Goal: Task Accomplishment & Management: Use online tool/utility

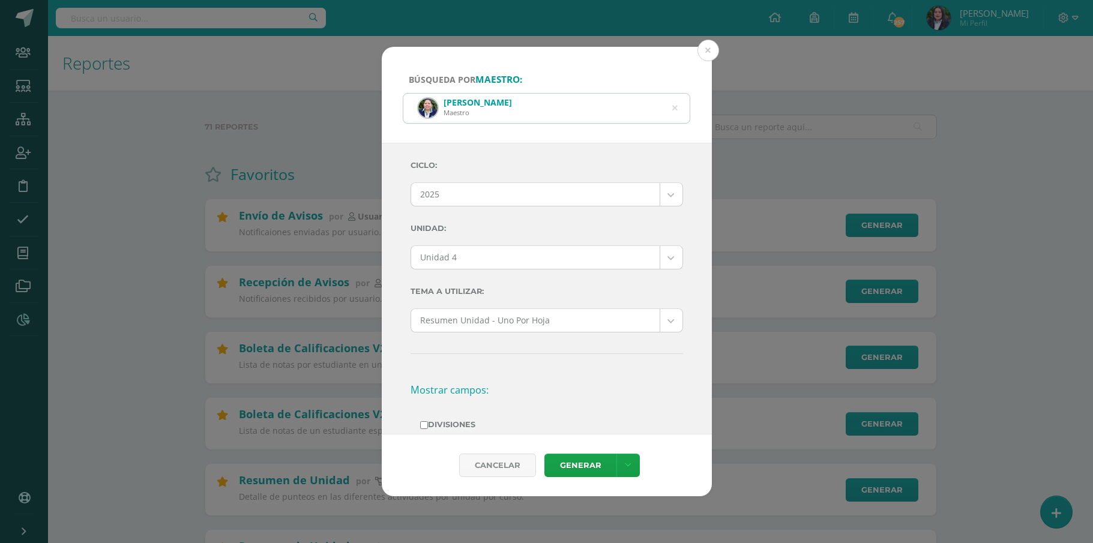
select select "Unidad 4"
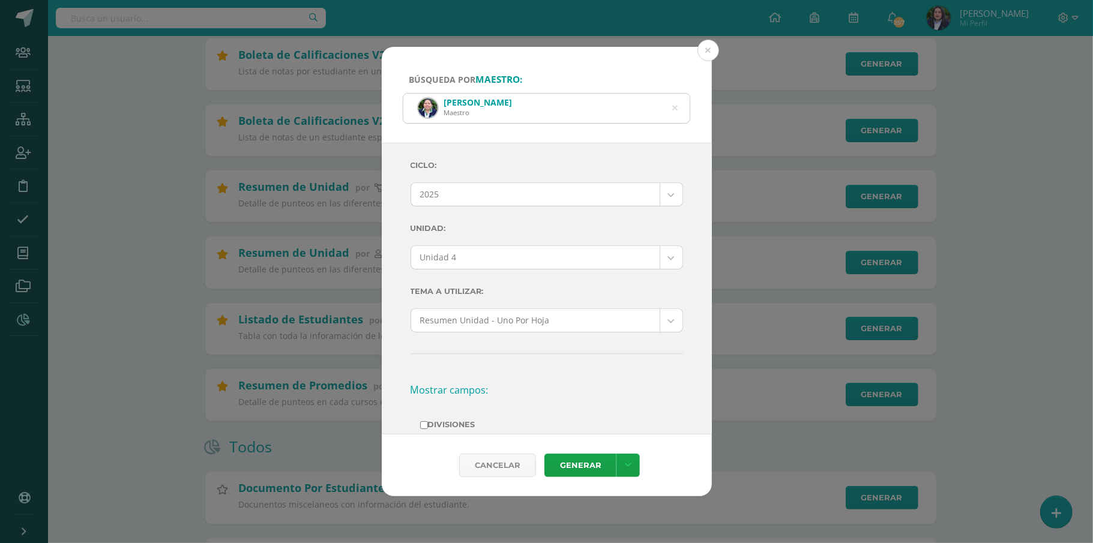
scroll to position [240, 0]
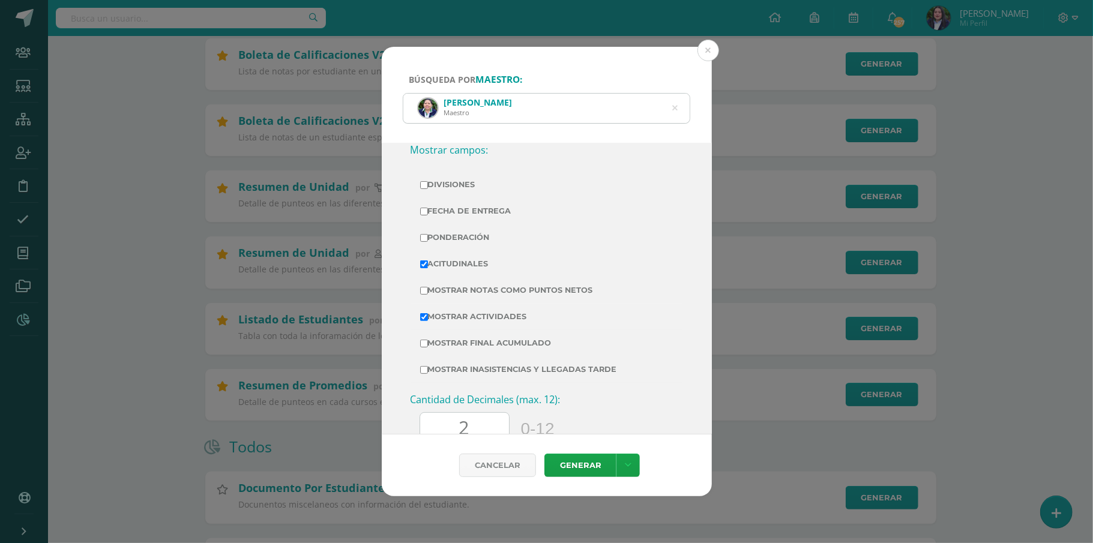
click at [673, 103] on icon at bounding box center [674, 108] width 5 height 31
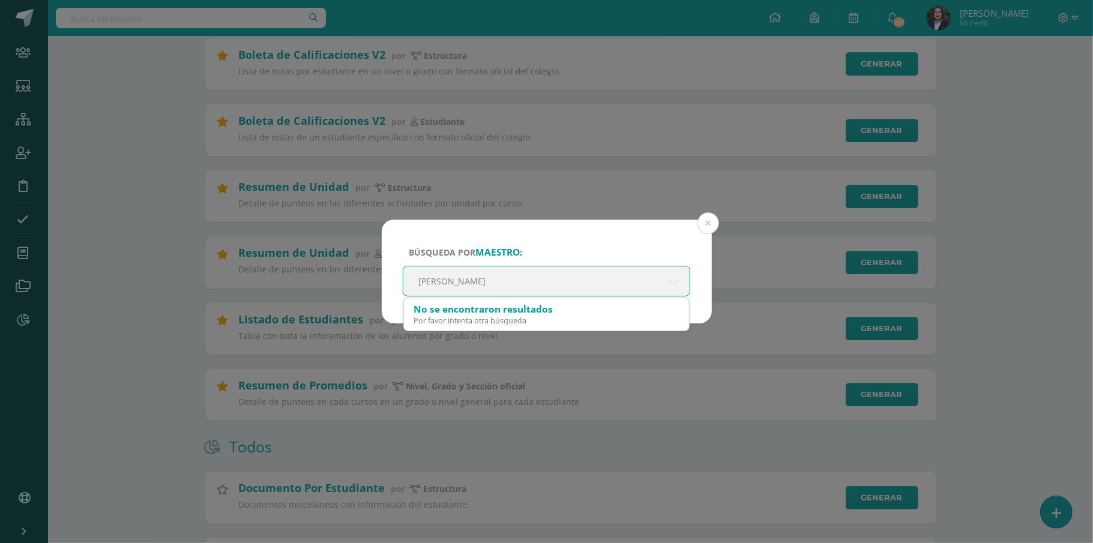
type input "[PERSON_NAME]"
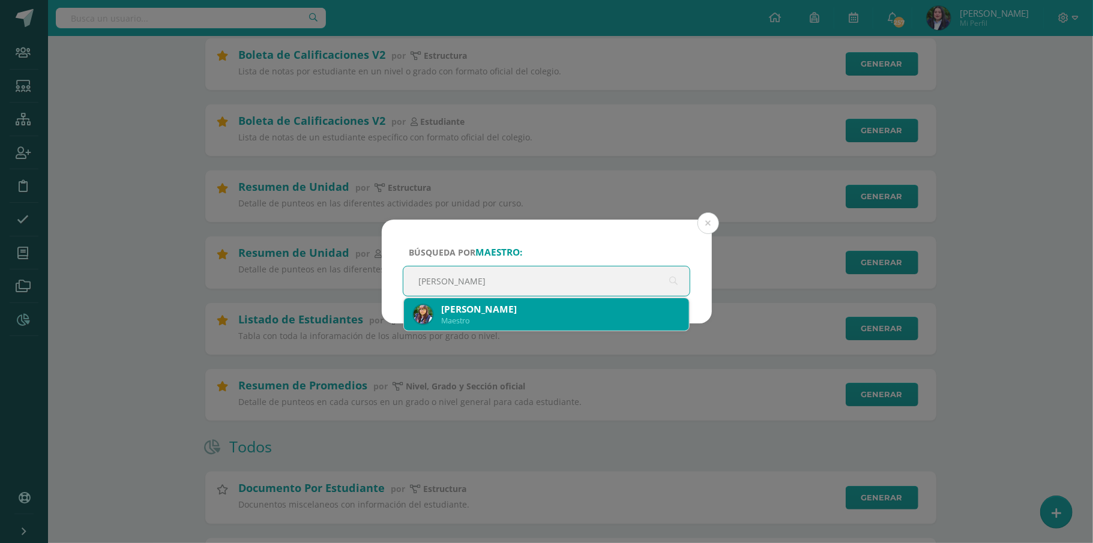
click at [562, 322] on div "Maestro" at bounding box center [560, 321] width 239 height 10
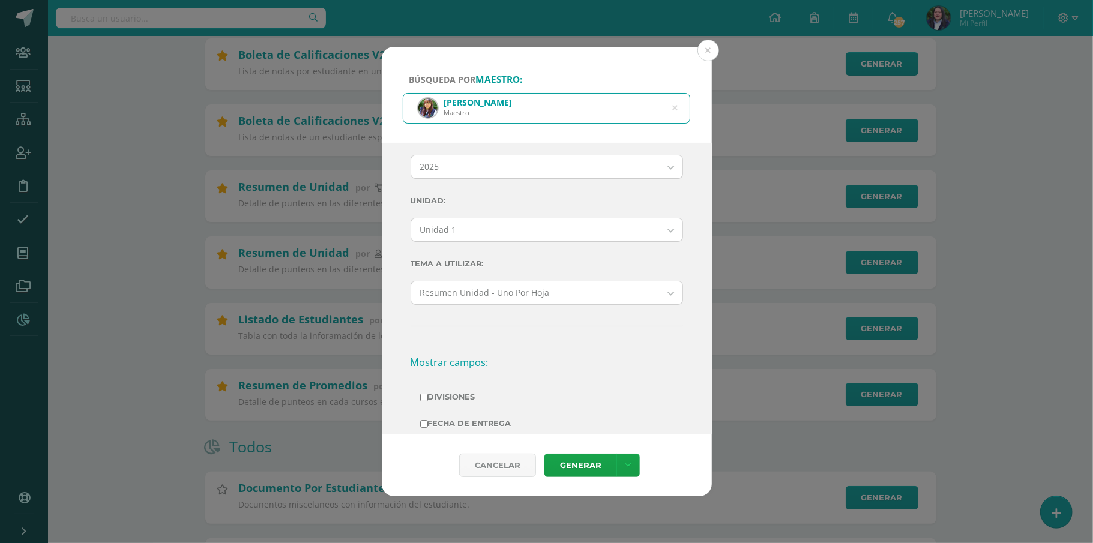
scroll to position [0, 0]
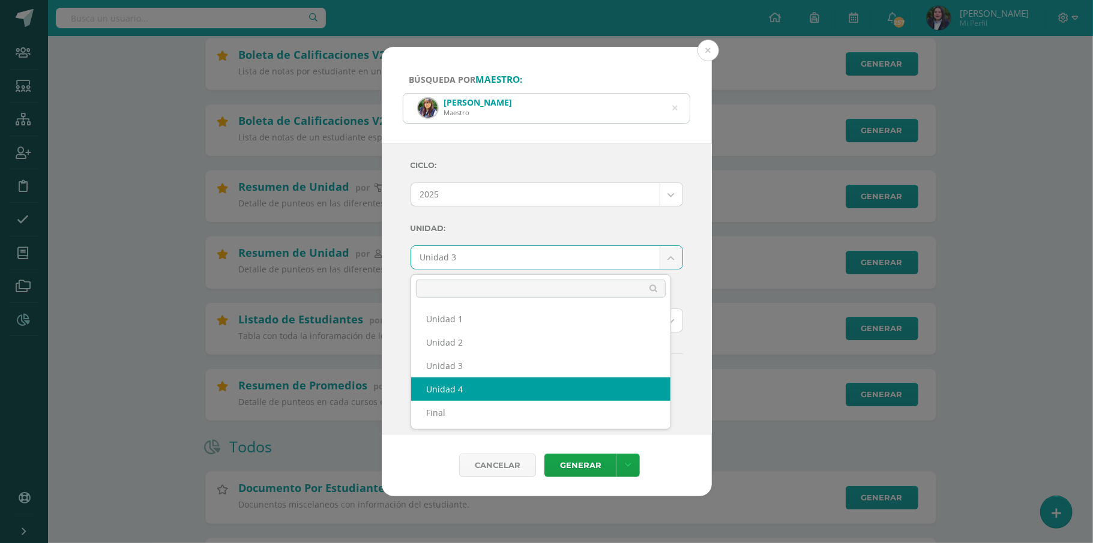
select select "Unidad 4"
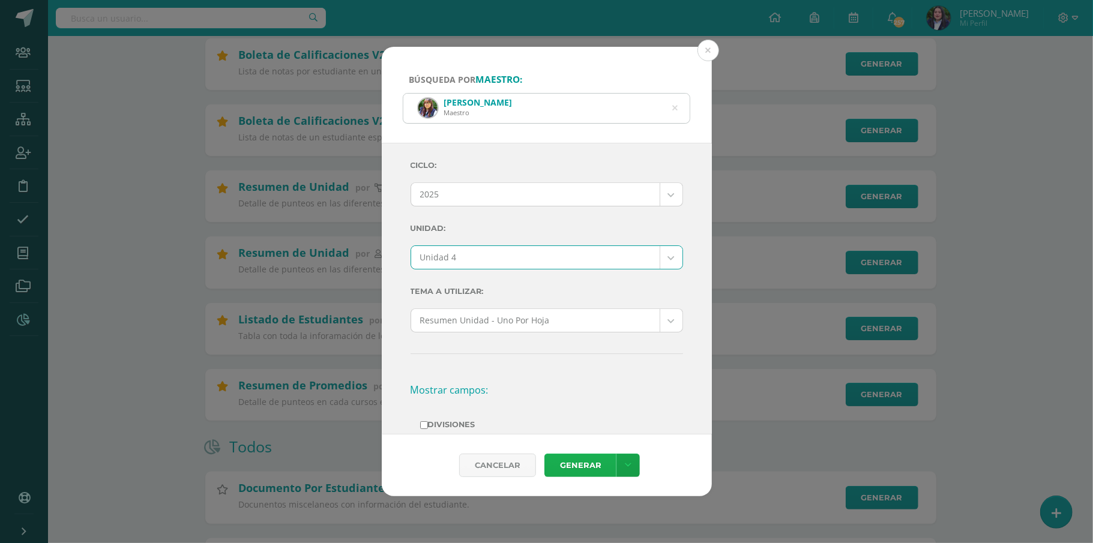
click at [570, 467] on link "Generar" at bounding box center [580, 465] width 72 height 23
click at [673, 109] on icon at bounding box center [674, 108] width 5 height 31
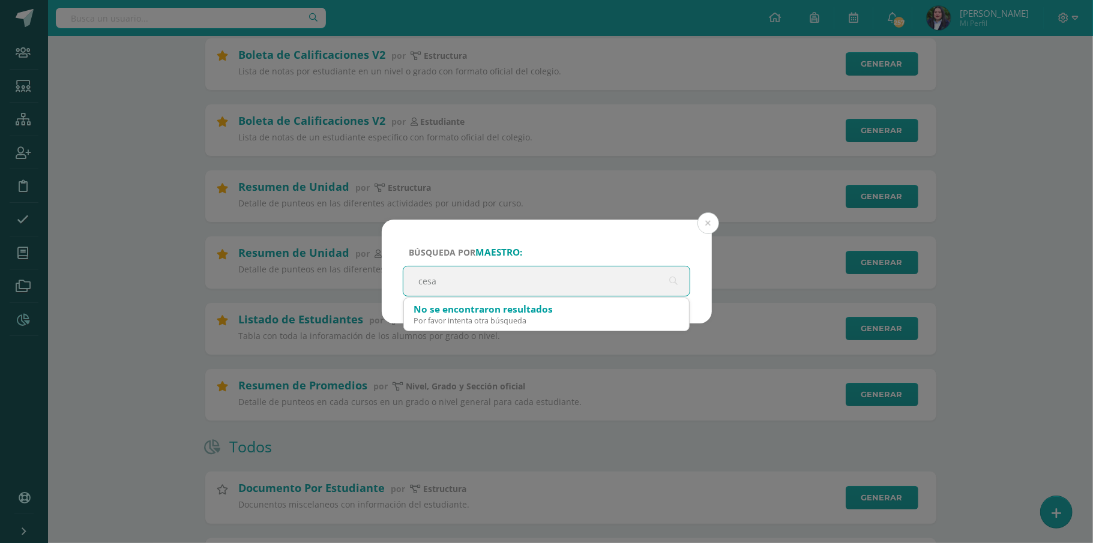
type input "cesar"
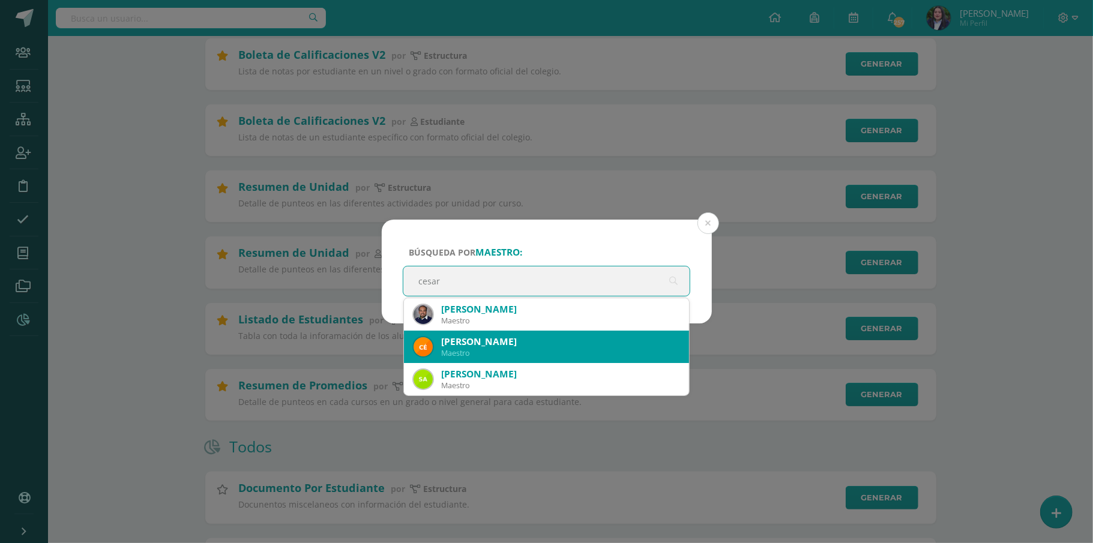
click at [515, 341] on div "[PERSON_NAME]" at bounding box center [560, 341] width 239 height 13
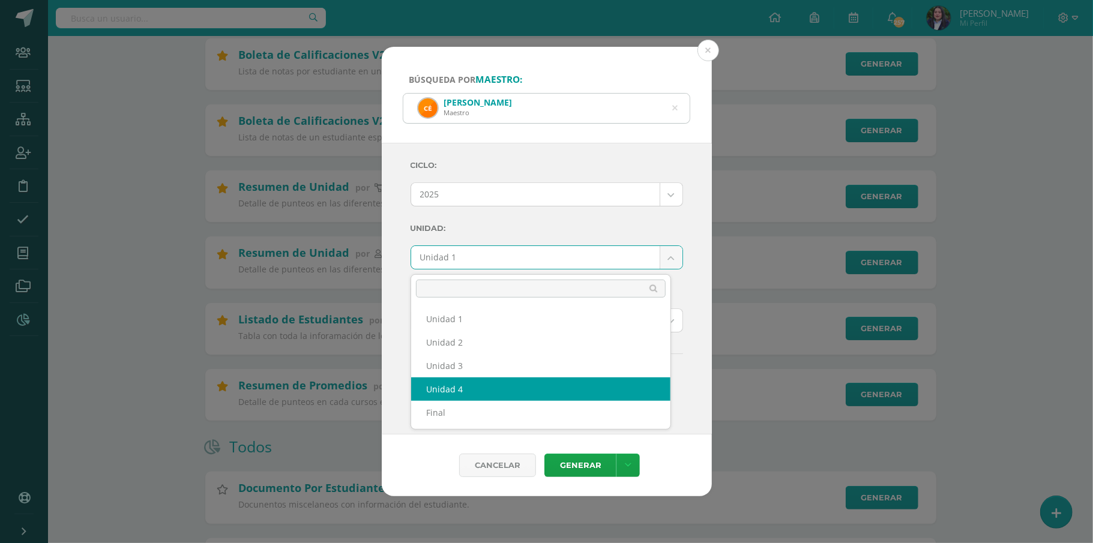
drag, startPoint x: 538, startPoint y: 383, endPoint x: 541, endPoint y: 403, distance: 20.6
select select "Unidad 4"
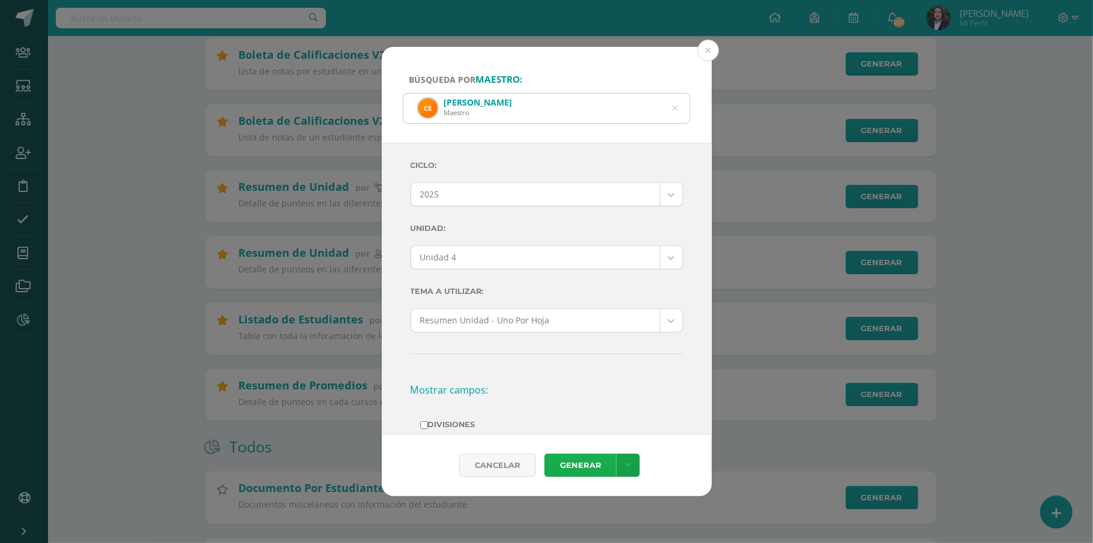
click at [574, 466] on link "Generar" at bounding box center [580, 465] width 72 height 23
click at [675, 103] on icon at bounding box center [674, 108] width 5 height 31
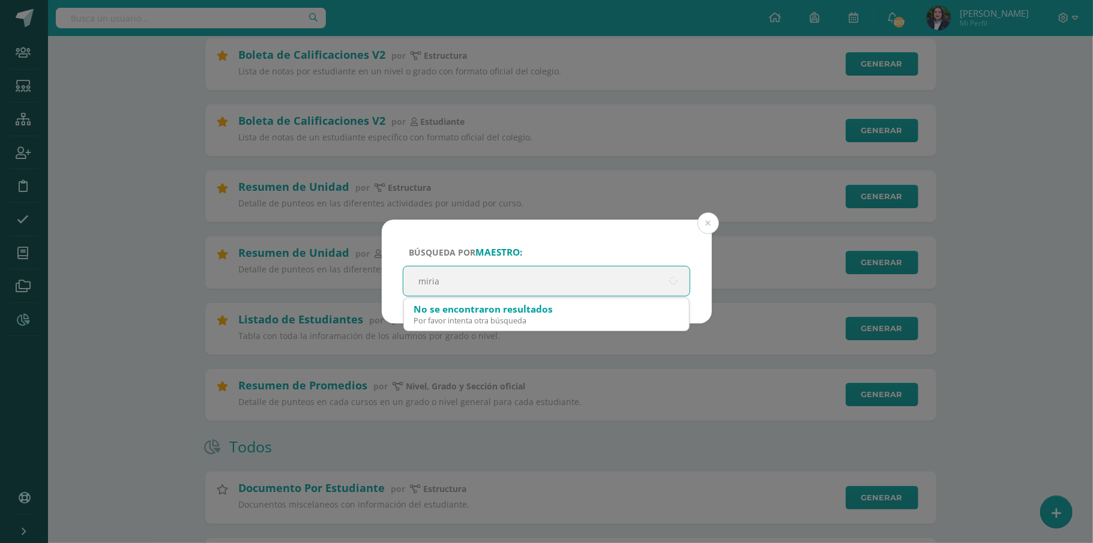
type input "[PERSON_NAME]"
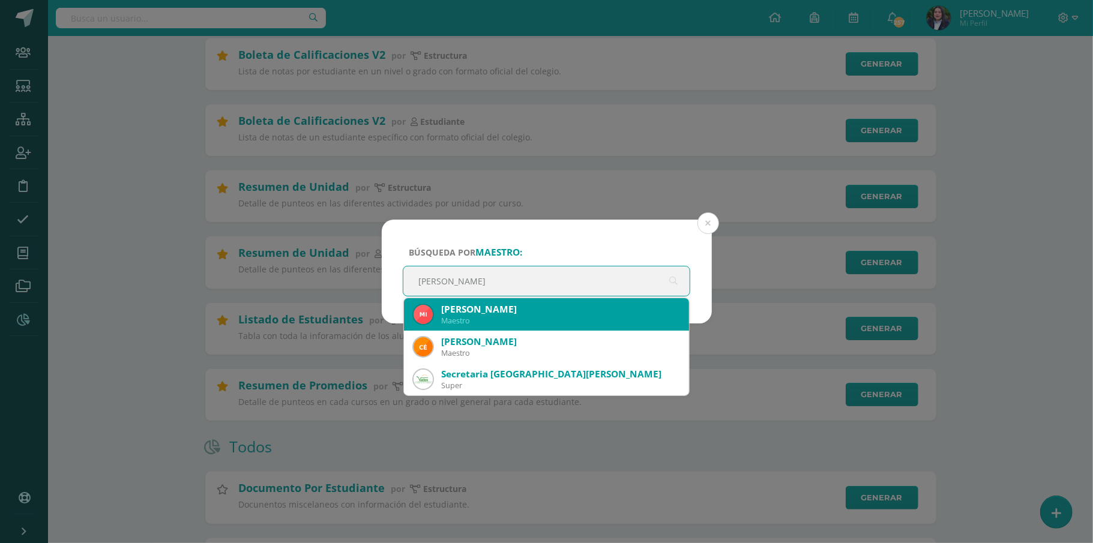
click at [559, 316] on div "Maestro" at bounding box center [560, 321] width 239 height 10
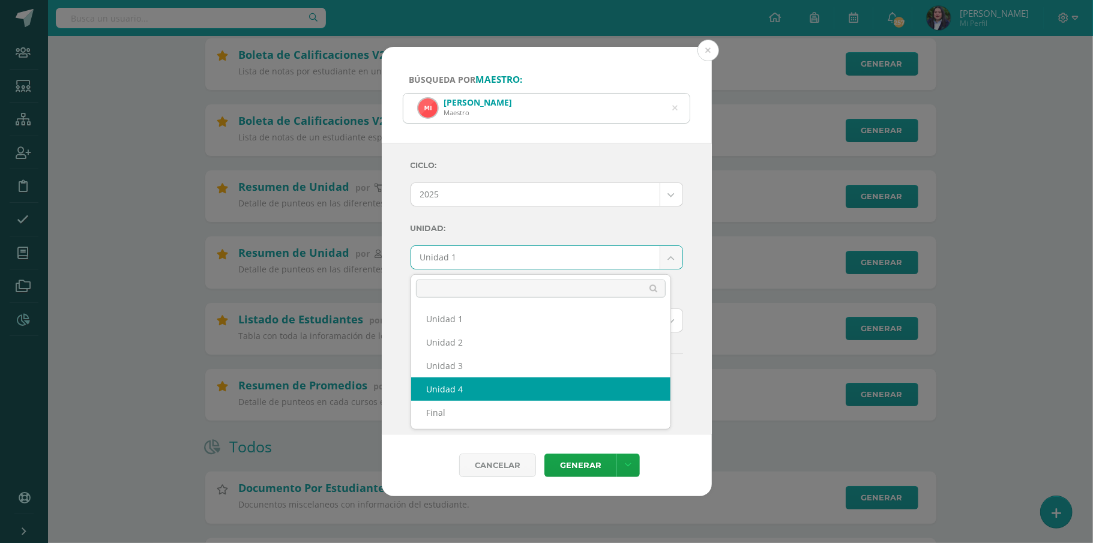
select select "Unidad 4"
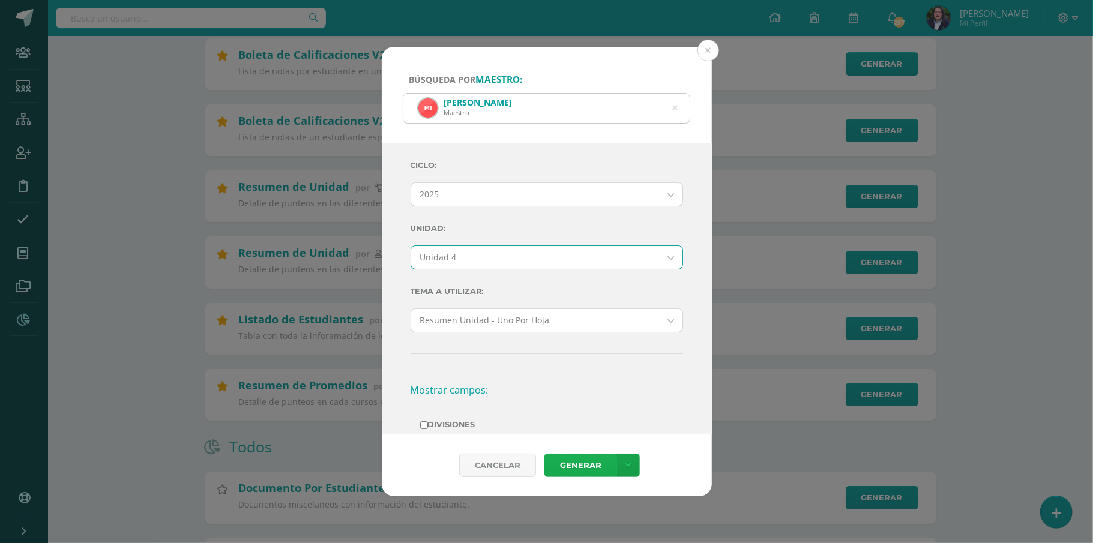
click at [574, 473] on link "Generar" at bounding box center [580, 465] width 72 height 23
click at [675, 108] on icon at bounding box center [675, 107] width 25 height 25
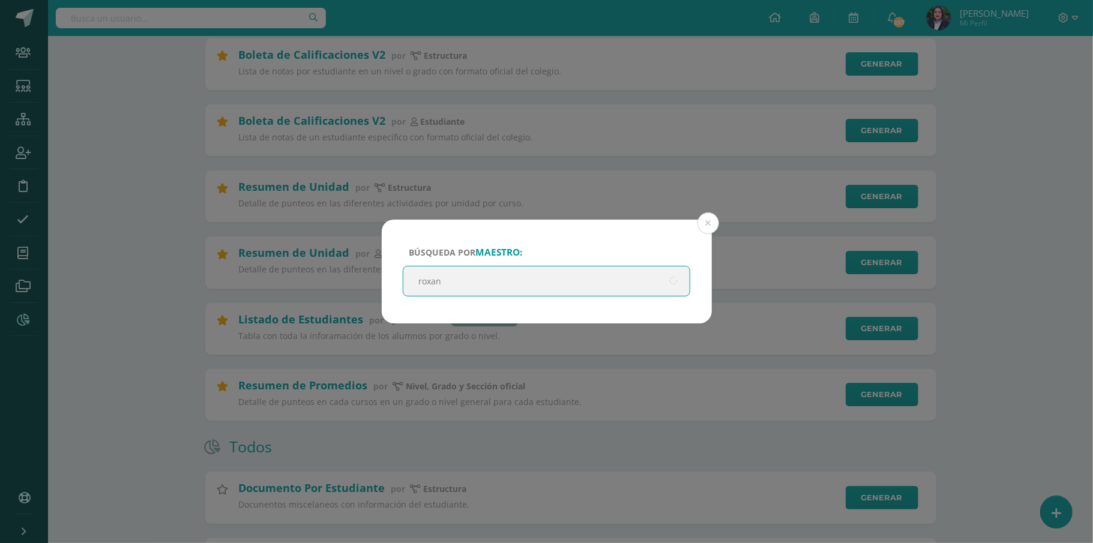
type input "[PERSON_NAME]"
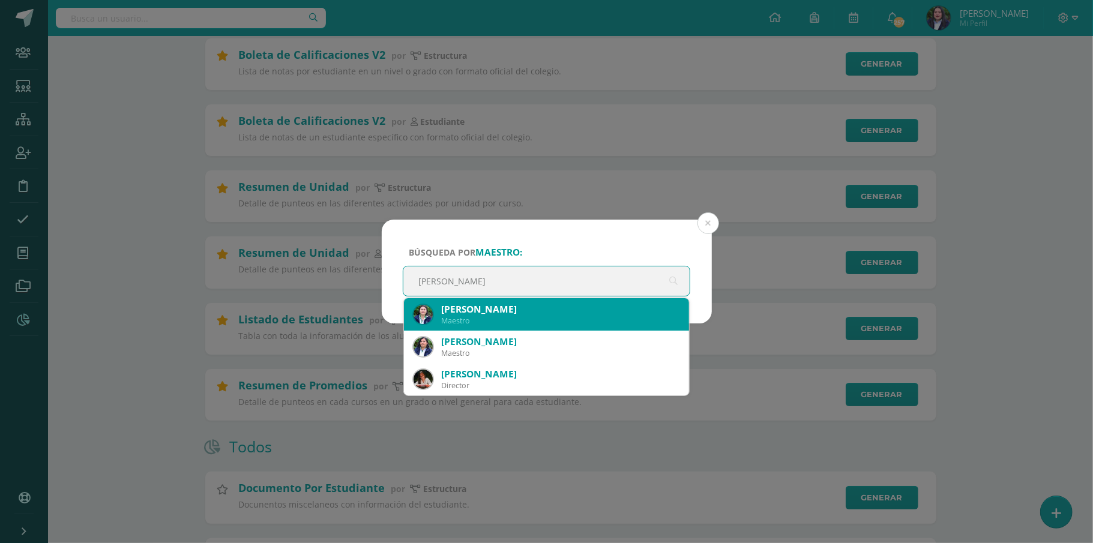
click at [490, 318] on div "Maestro" at bounding box center [560, 321] width 239 height 10
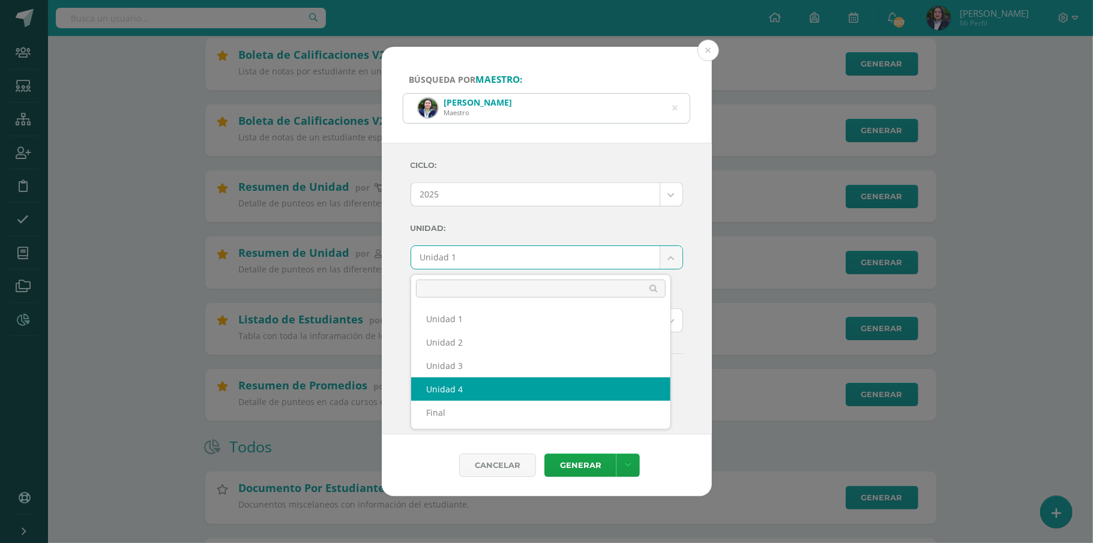
select select "Unidad 4"
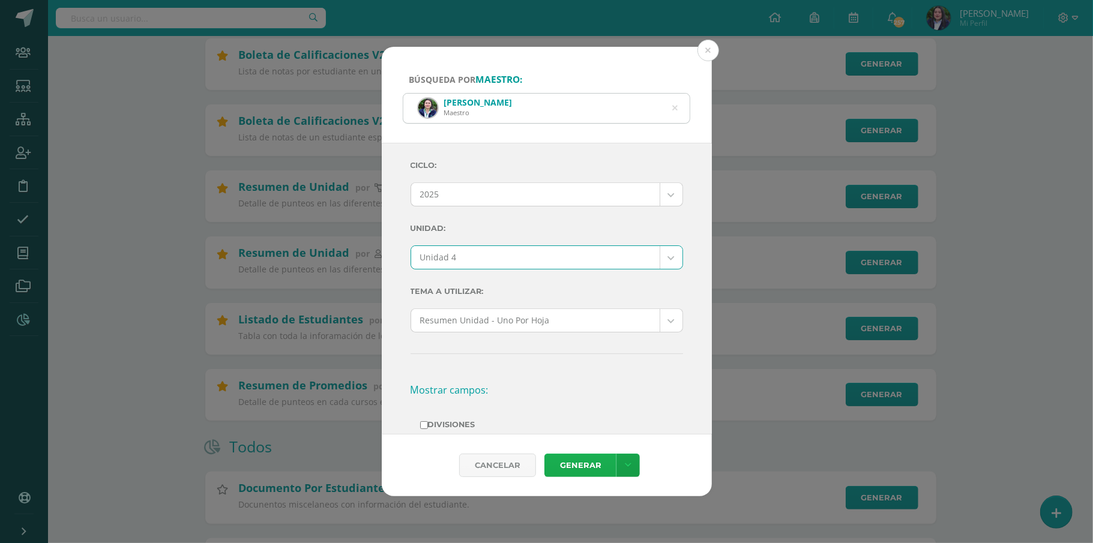
click at [577, 466] on link "Generar" at bounding box center [580, 465] width 72 height 23
click at [673, 106] on icon at bounding box center [675, 107] width 25 height 25
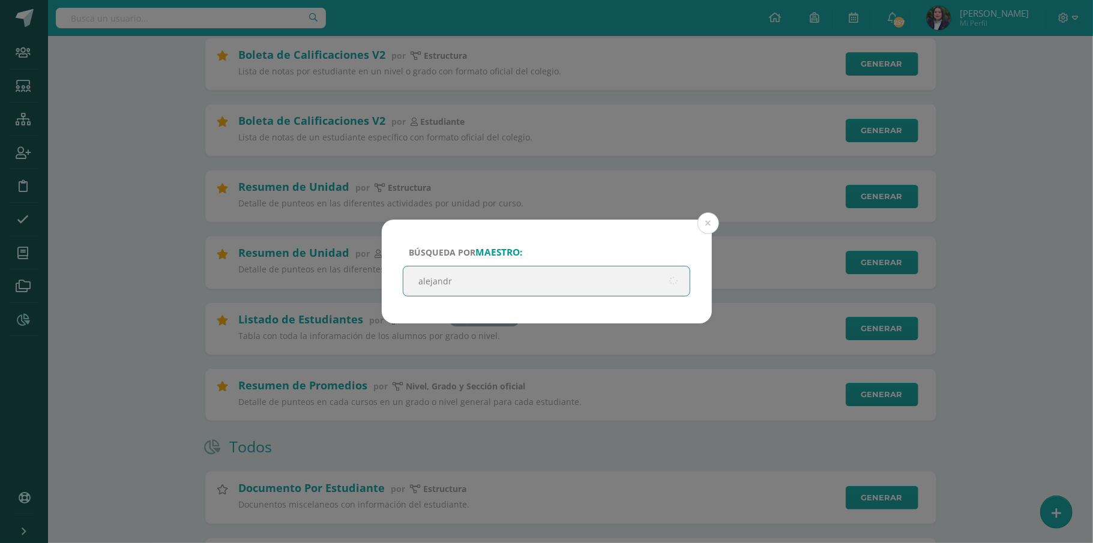
type input "[PERSON_NAME]"
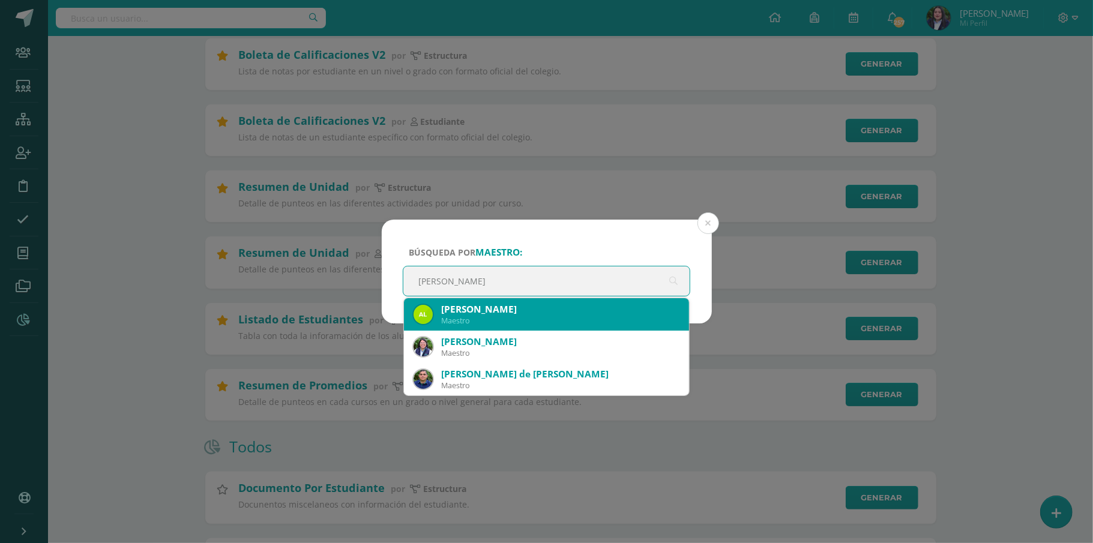
click at [519, 304] on div "[PERSON_NAME]" at bounding box center [560, 309] width 239 height 13
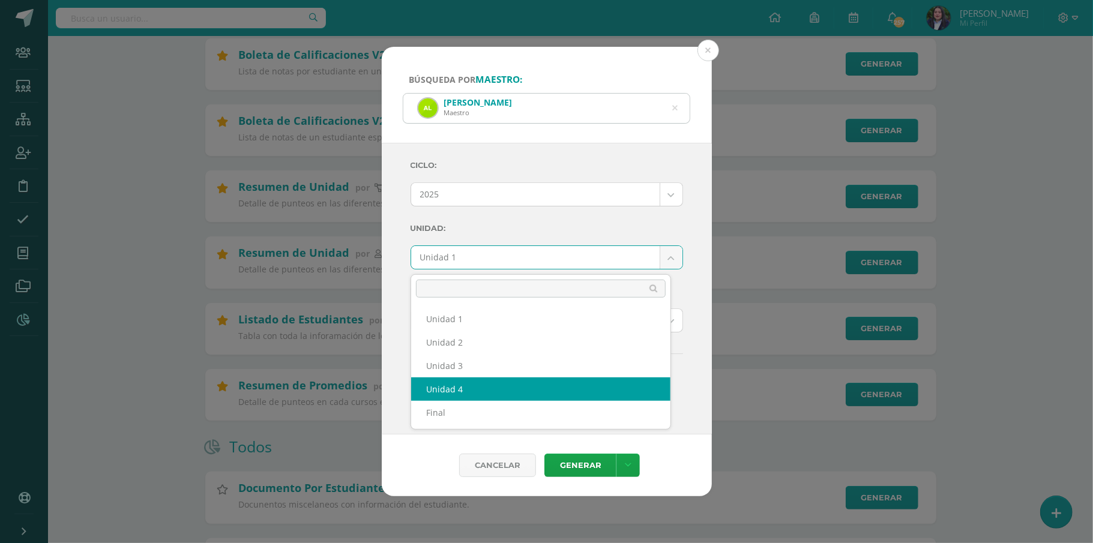
select select "Unidad 4"
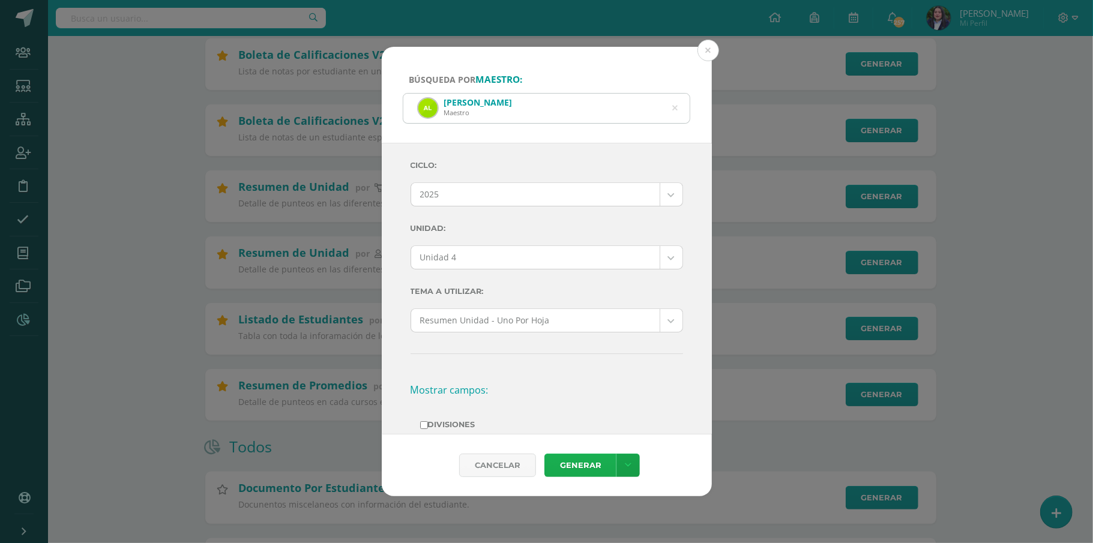
click at [571, 461] on link "Generar" at bounding box center [580, 465] width 72 height 23
